Goal: Task Accomplishment & Management: Use online tool/utility

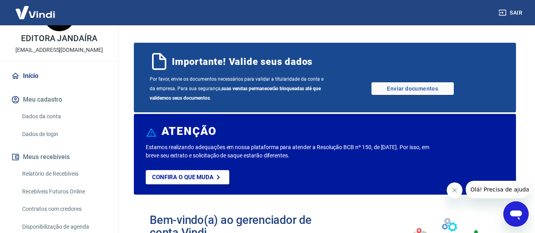
scroll to position [105, 0]
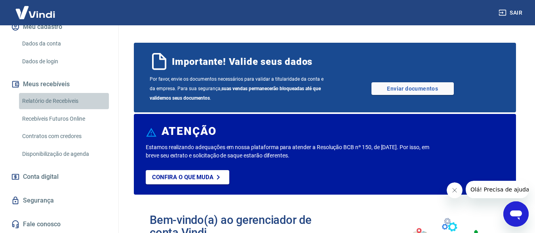
click at [68, 101] on link "Relatório de Recebíveis" at bounding box center [64, 101] width 90 height 16
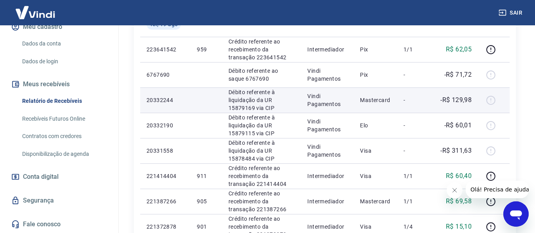
scroll to position [396, 0]
